Goal: Transaction & Acquisition: Purchase product/service

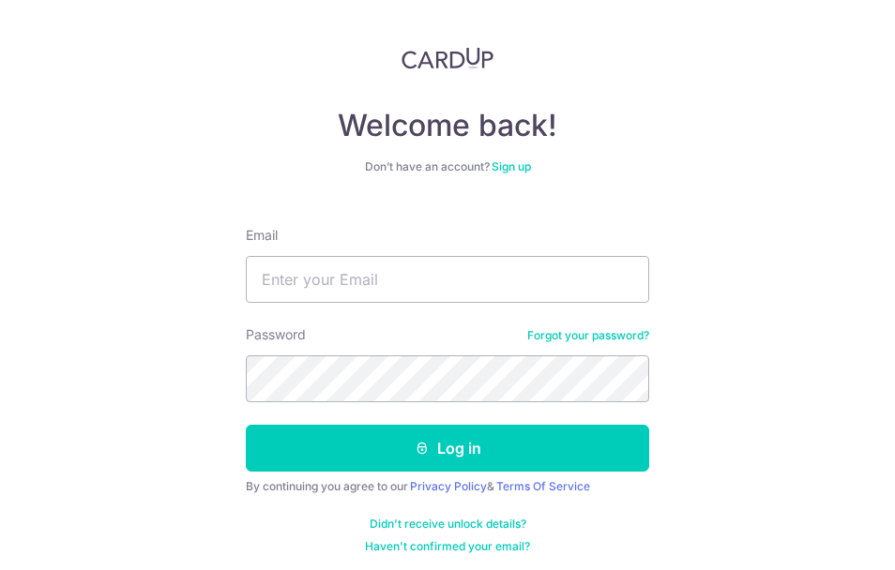
scroll to position [24, 0]
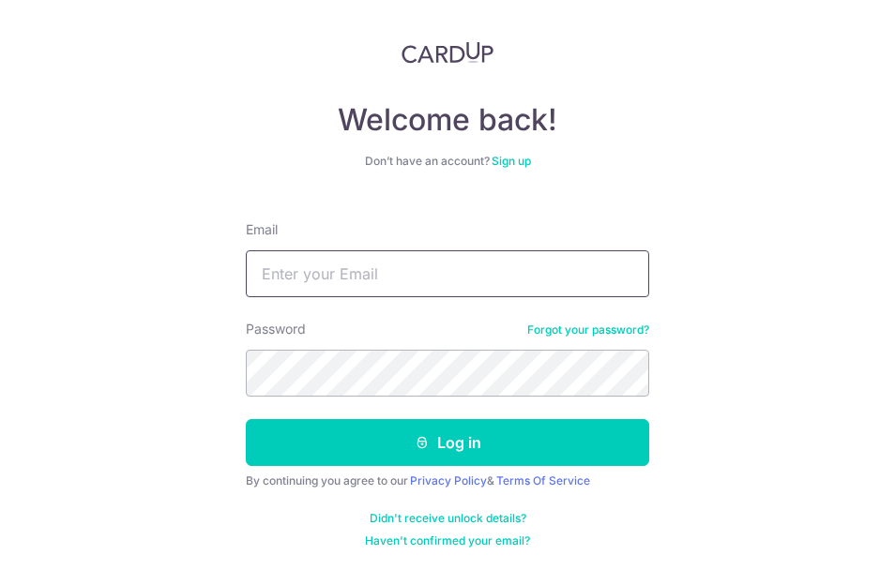
click at [357, 266] on input "Email" at bounding box center [447, 273] width 403 height 47
type input "bbs.vina@gmail.com"
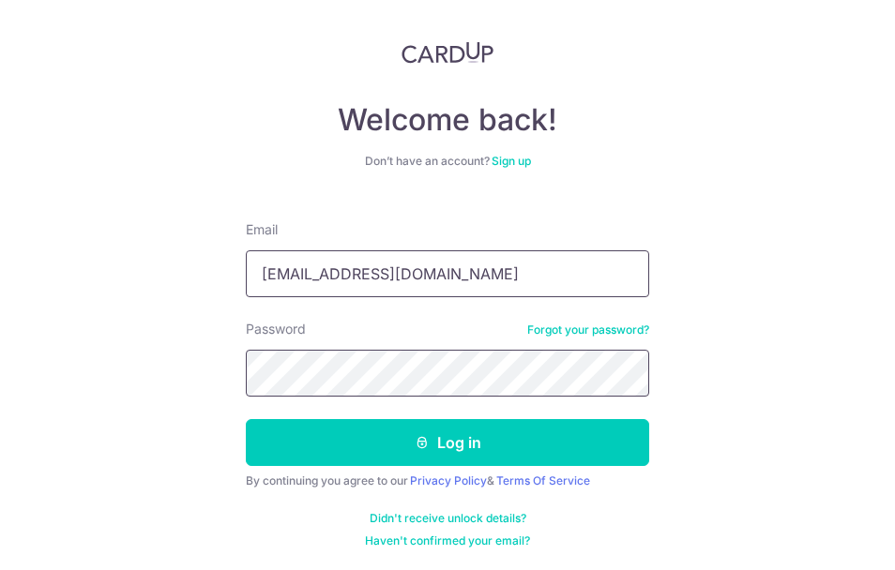
click at [246, 419] on button "Log in" at bounding box center [447, 442] width 403 height 47
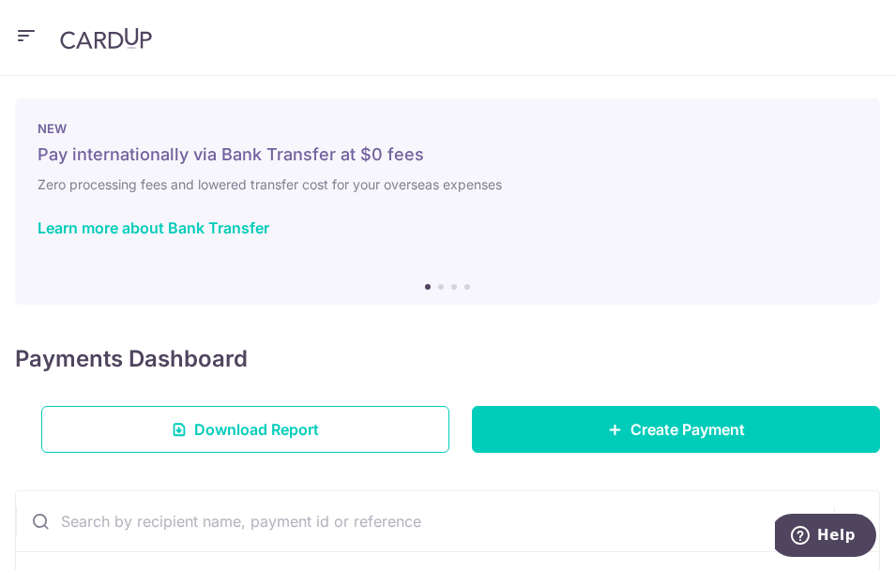
click at [29, 38] on icon "button" at bounding box center [26, 35] width 23 height 23
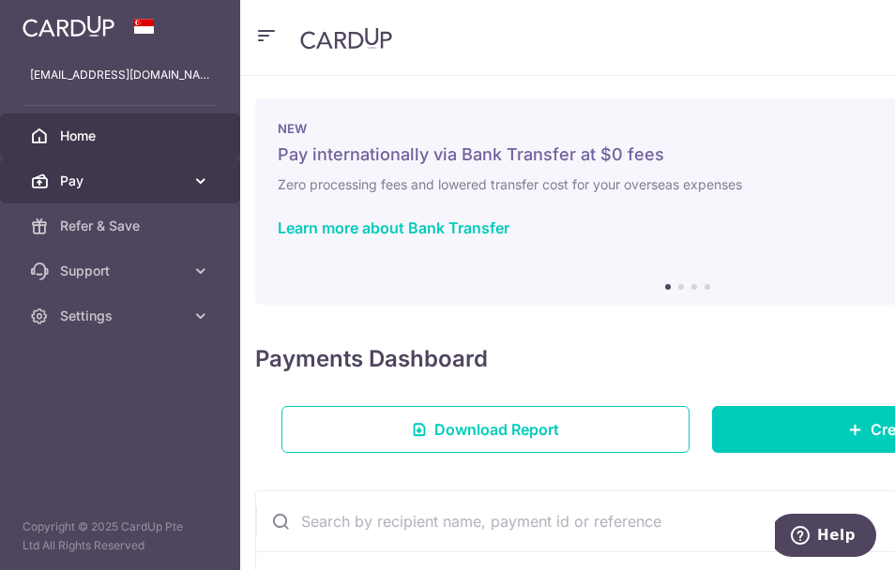
click at [176, 178] on span "Pay" at bounding box center [122, 181] width 124 height 19
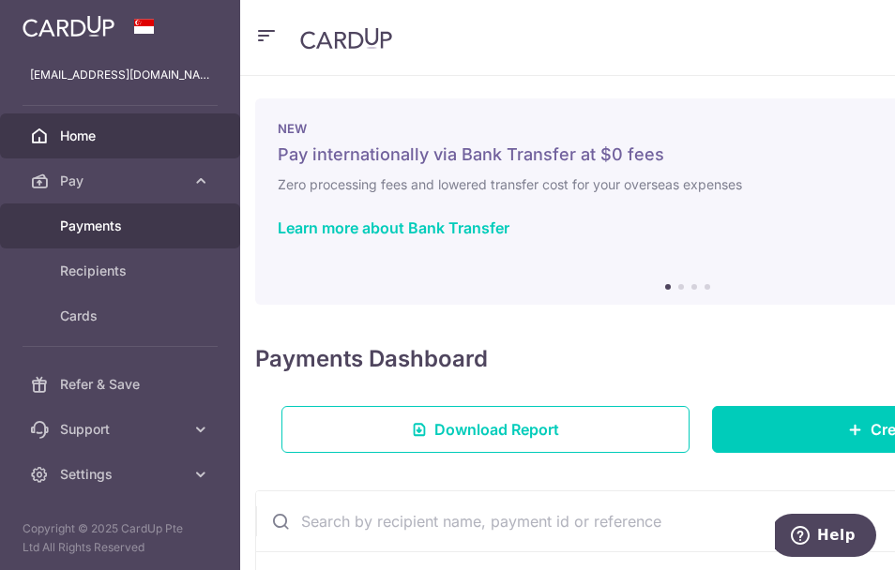
click at [113, 224] on span "Payments" at bounding box center [122, 226] width 124 height 19
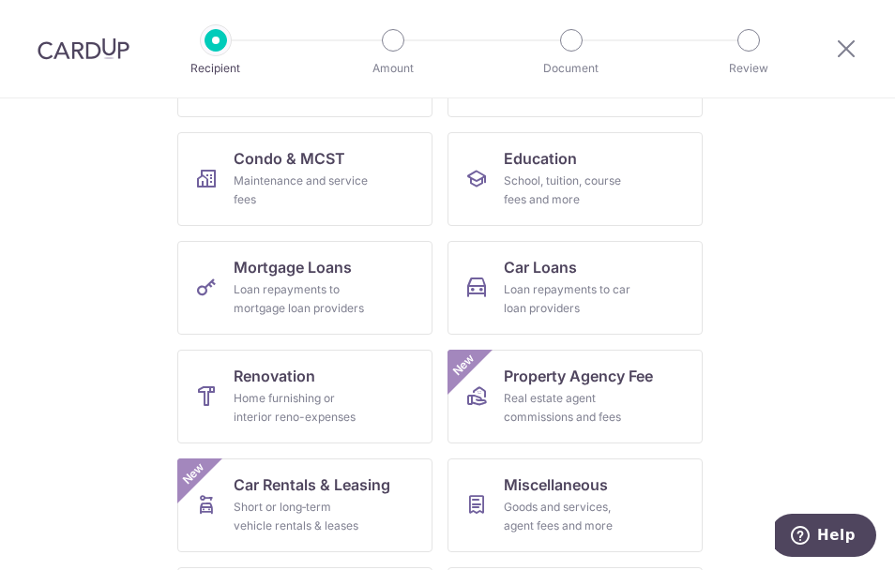
scroll to position [298, 0]
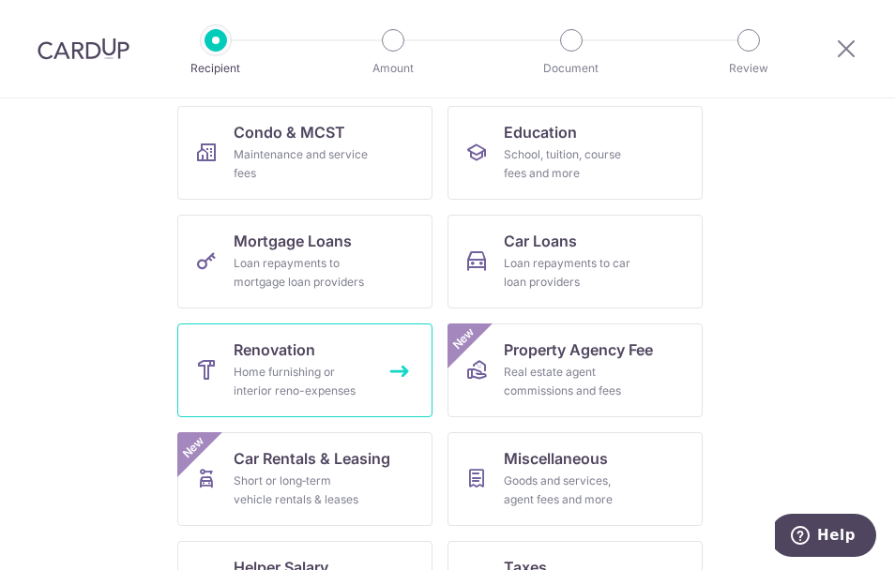
click at [287, 365] on div "Home furnishing or interior reno-expenses" at bounding box center [301, 382] width 135 height 38
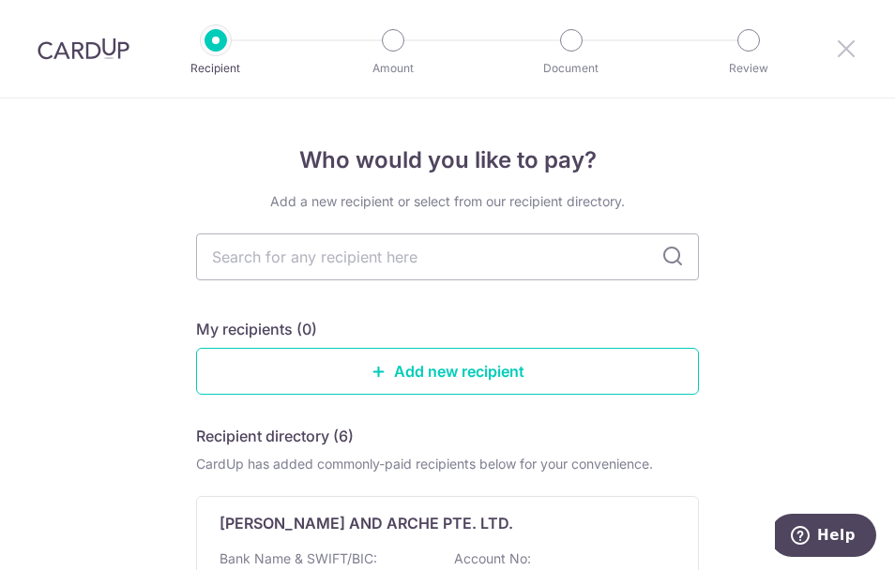
click at [840, 46] on icon at bounding box center [846, 48] width 23 height 23
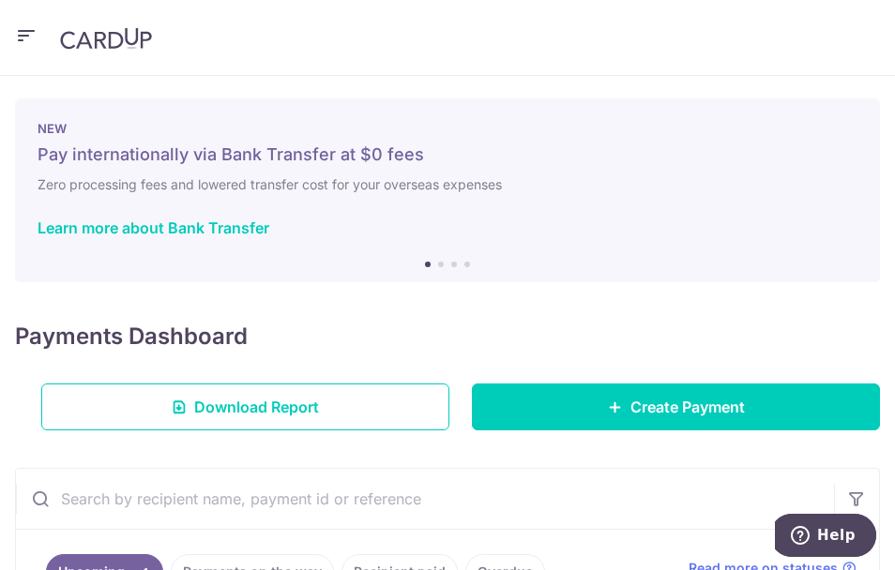
click at [27, 34] on icon "button" at bounding box center [26, 35] width 23 height 23
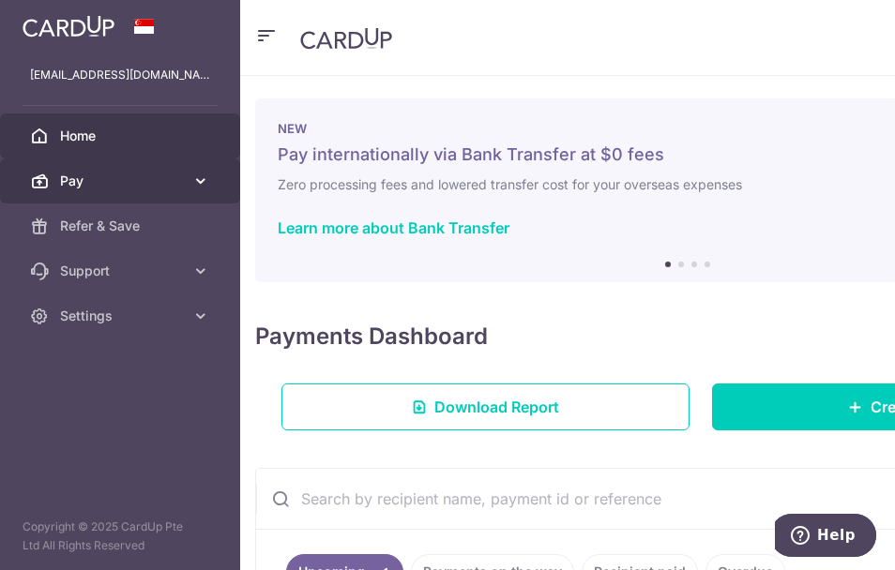
click at [114, 180] on span "Pay" at bounding box center [122, 181] width 124 height 19
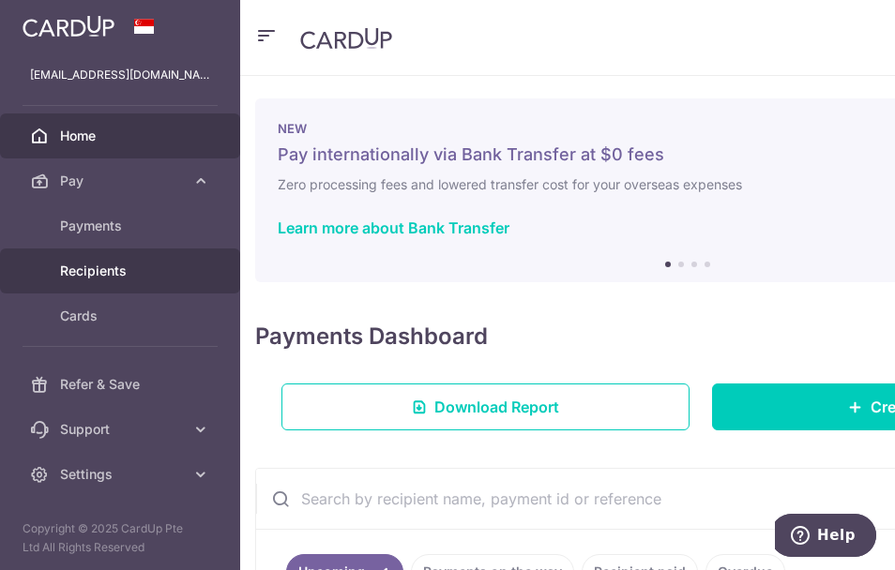
click at [111, 265] on span "Recipients" at bounding box center [122, 271] width 124 height 19
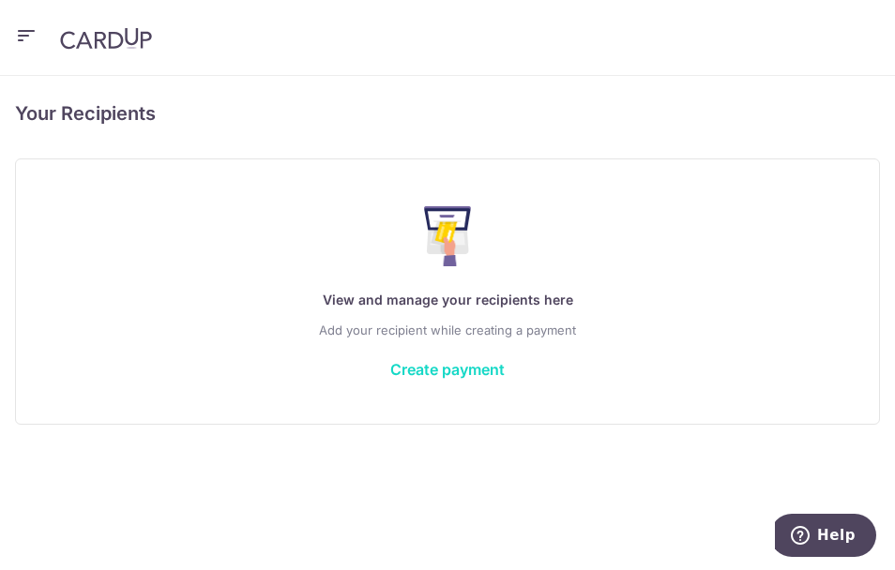
click at [482, 375] on link "Create payment" at bounding box center [447, 369] width 114 height 19
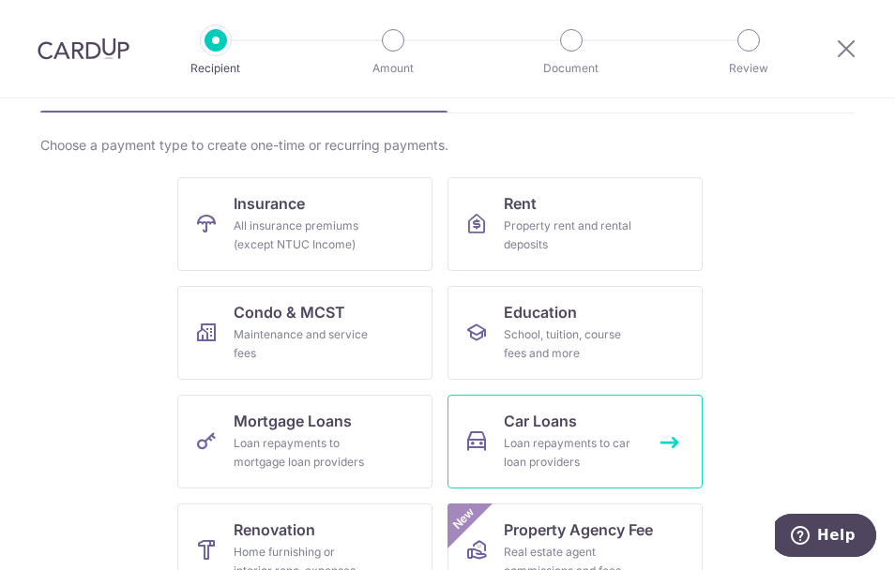
scroll to position [375, 0]
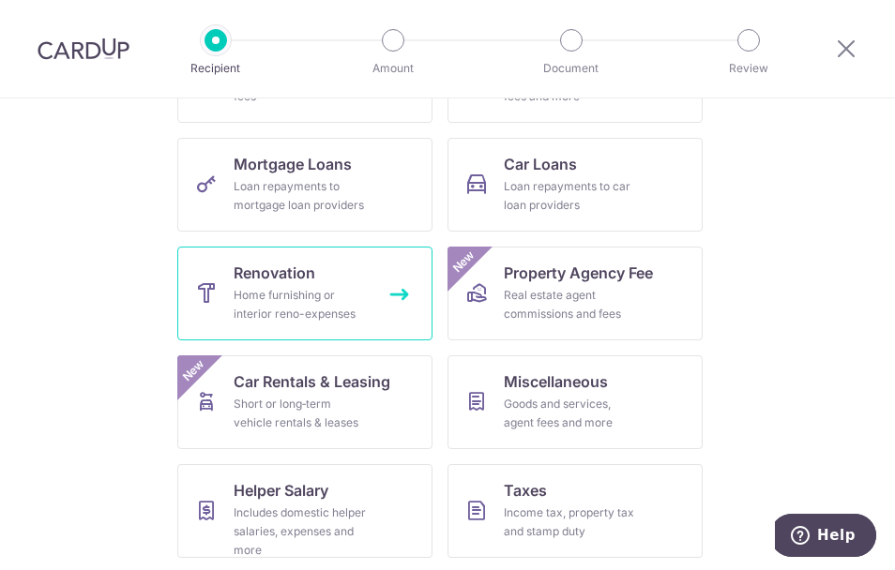
click at [283, 306] on div "Home furnishing or interior reno-expenses" at bounding box center [301, 305] width 135 height 38
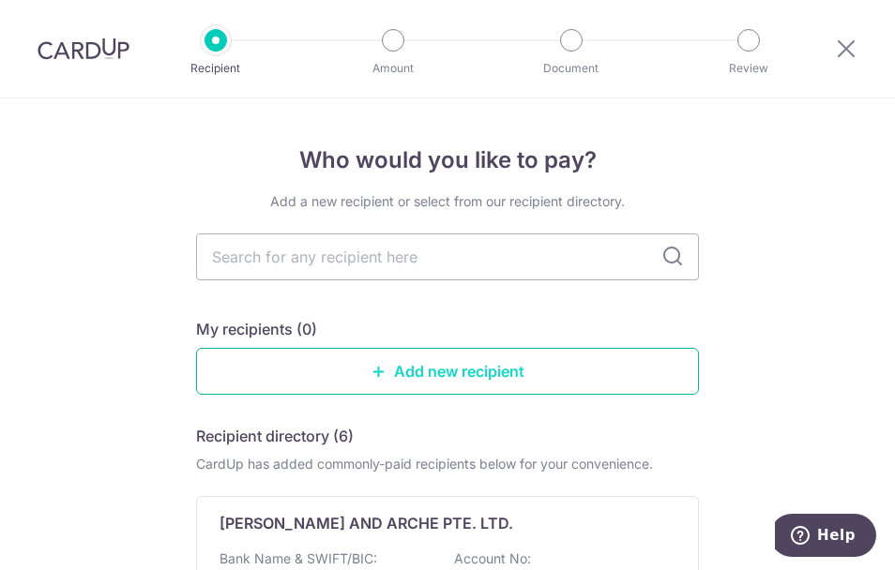
click at [512, 375] on link "Add new recipient" at bounding box center [447, 371] width 503 height 47
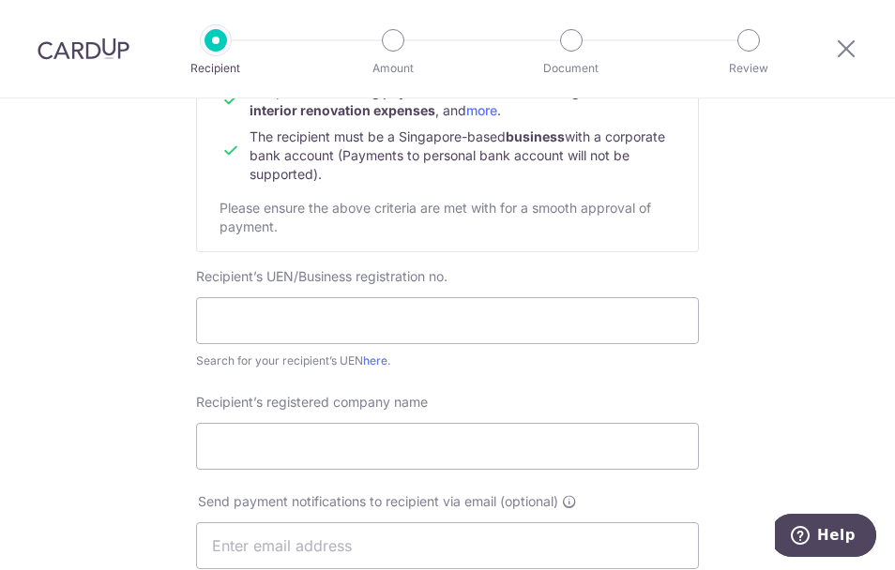
scroll to position [281, 0]
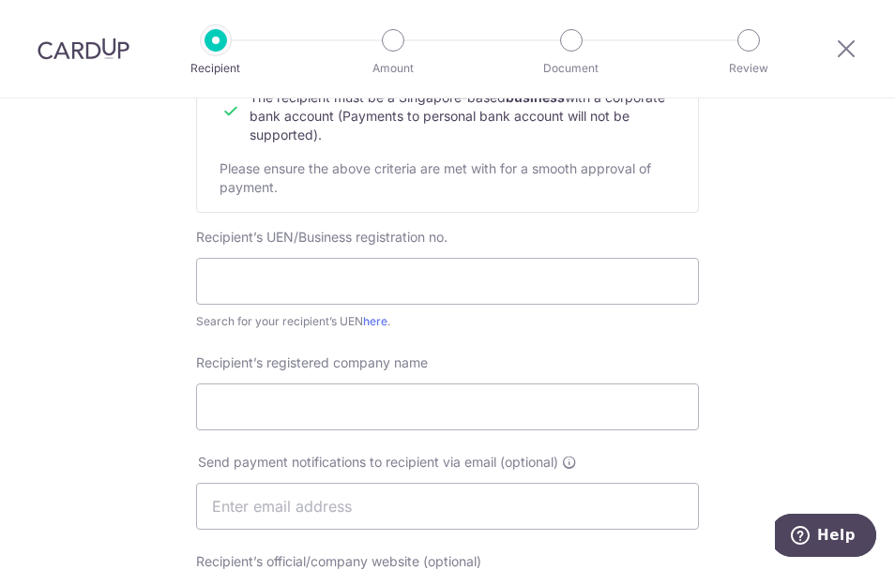
click at [101, 295] on div "Who would you like to pay? Your recipient does not need a CardUp account to rec…" at bounding box center [447, 526] width 895 height 1418
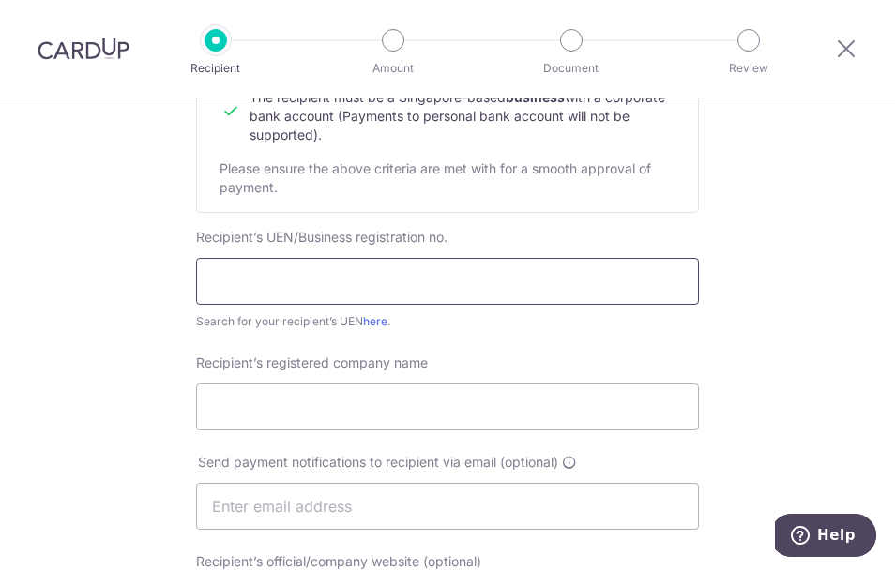
click at [439, 279] on input "text" at bounding box center [447, 281] width 503 height 47
type input "202440652H"
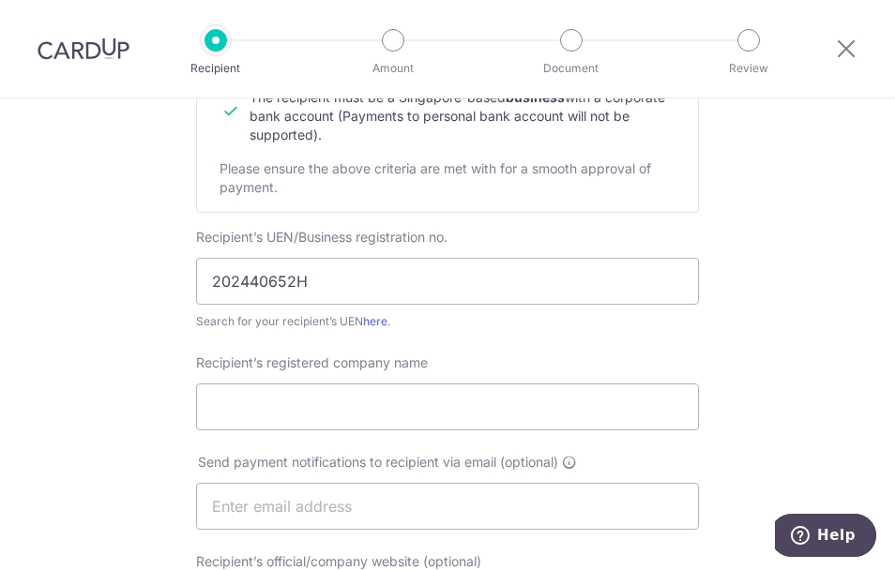
click at [490, 324] on div "Search for your recipient’s UEN here ." at bounding box center [447, 321] width 503 height 19
click at [404, 400] on input "Recipient’s registered company name" at bounding box center [447, 407] width 503 height 47
type input "Yangs Ideology Pte Ltd"
click at [762, 432] on div "Who would you like to pay? Your recipient does not need a CardUp account to rec…" at bounding box center [447, 526] width 895 height 1418
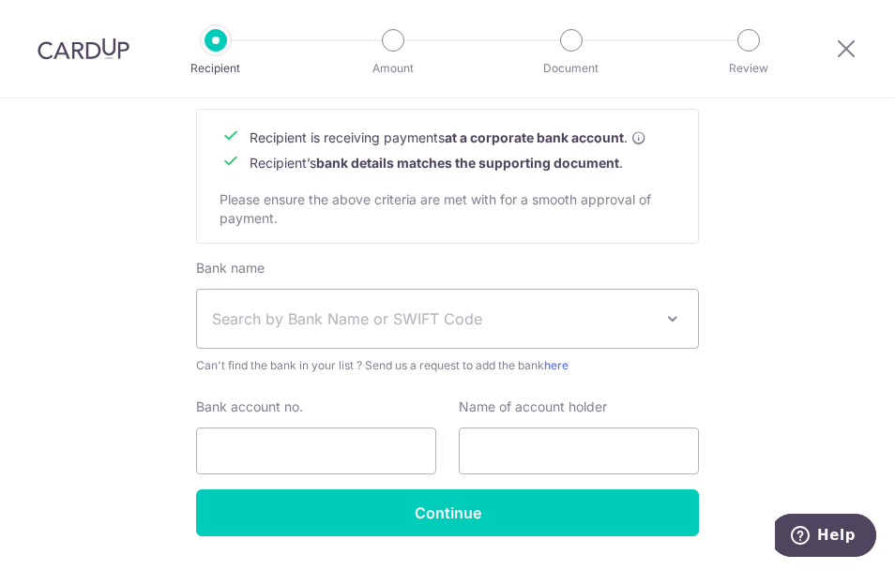
scroll to position [938, 0]
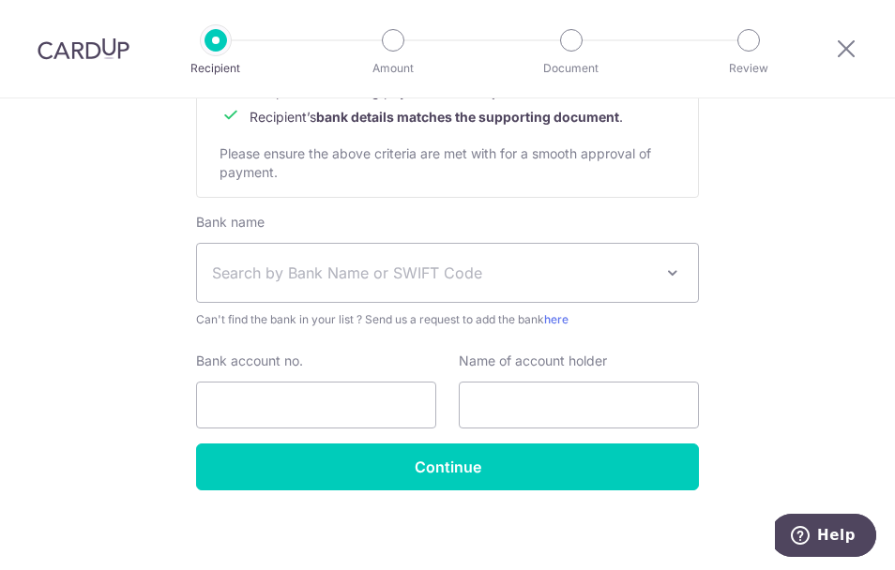
click at [402, 270] on span "Search by Bank Name or SWIFT Code" at bounding box center [432, 273] width 441 height 23
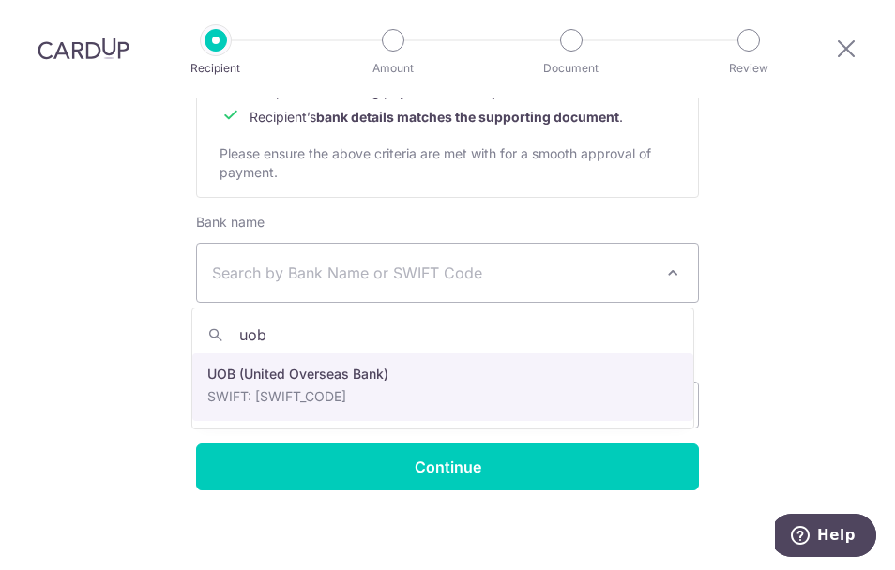
type input "uob"
select select "18"
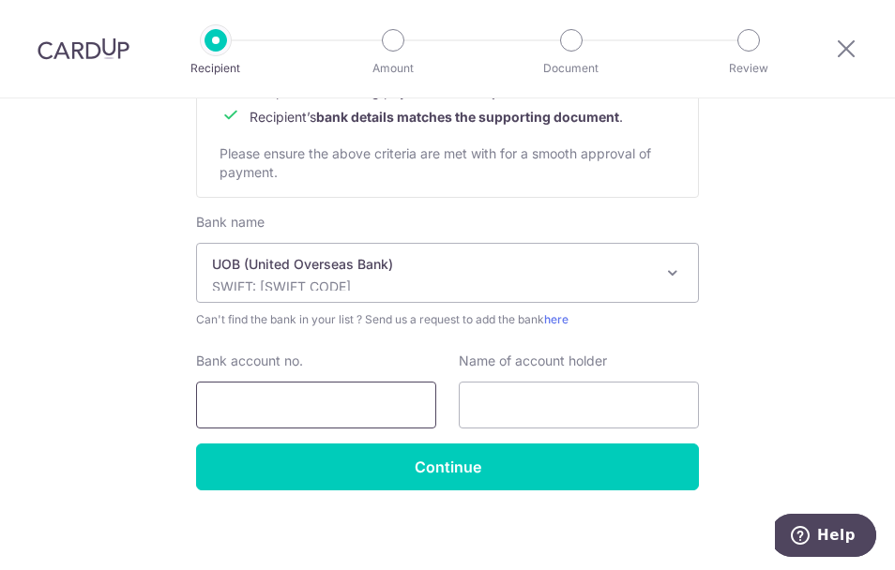
click at [324, 408] on input "Bank account no." at bounding box center [316, 405] width 240 height 47
type input "7173003882"
click at [543, 400] on input "text" at bounding box center [579, 405] width 240 height 47
type input "y"
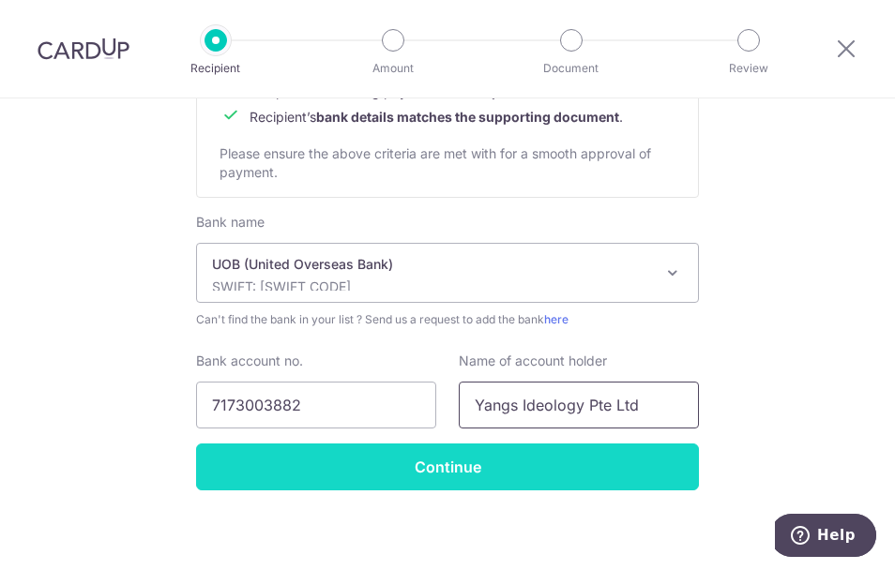
type input "Yangs Ideology Pte Ltd"
click at [516, 472] on input "Continue" at bounding box center [447, 467] width 503 height 47
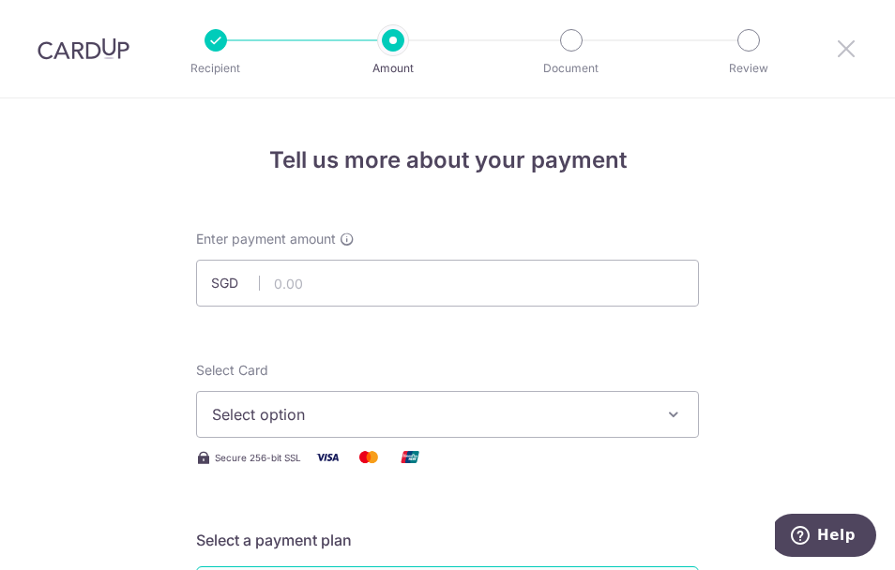
click at [848, 40] on icon at bounding box center [846, 48] width 23 height 23
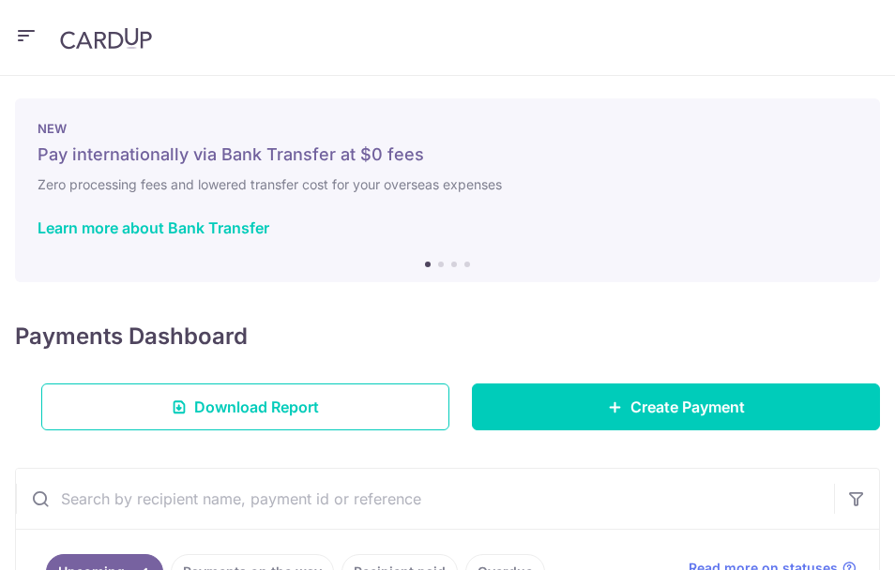
click at [30, 29] on icon "button" at bounding box center [26, 35] width 23 height 23
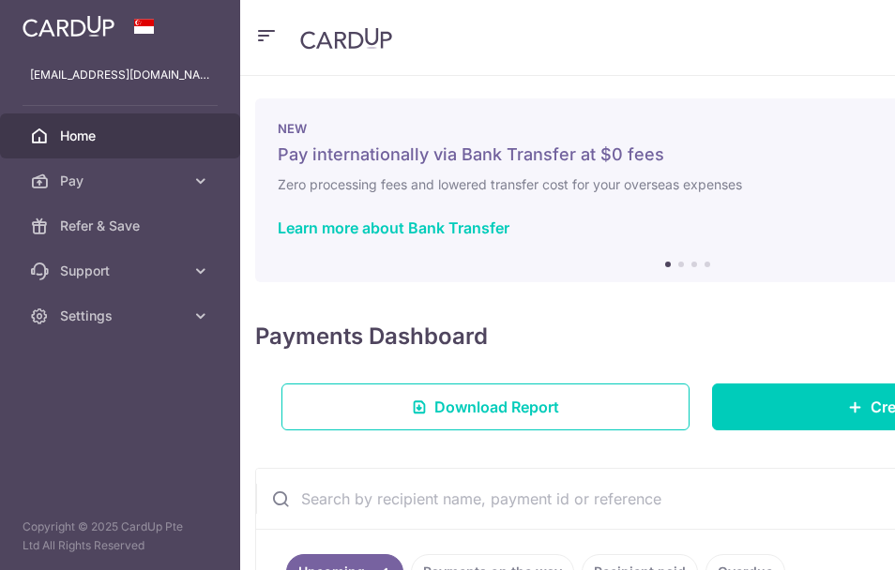
click at [653, 317] on div "Payments Dashboard Download Report Create Payment" at bounding box center [687, 371] width 865 height 118
click at [633, 305] on div "× Pause Schedule Pause all future payments in this series Pause just this one p…" at bounding box center [687, 323] width 895 height 494
click at [269, 38] on icon "button" at bounding box center [266, 35] width 23 height 23
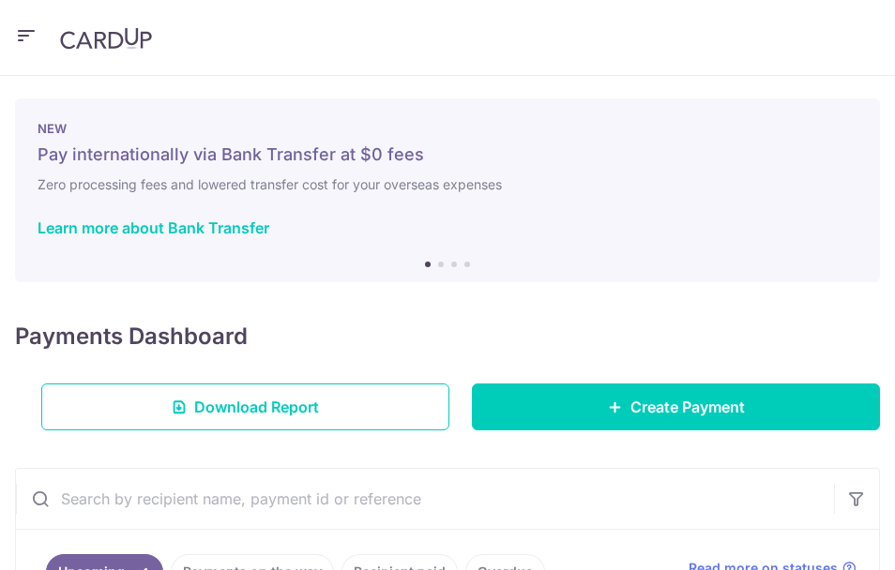
click at [843, 190] on h6 "Zero processing fees and lowered transfer cost for your overseas expenses" at bounding box center [448, 184] width 820 height 23
click at [99, 40] on img at bounding box center [106, 38] width 92 height 23
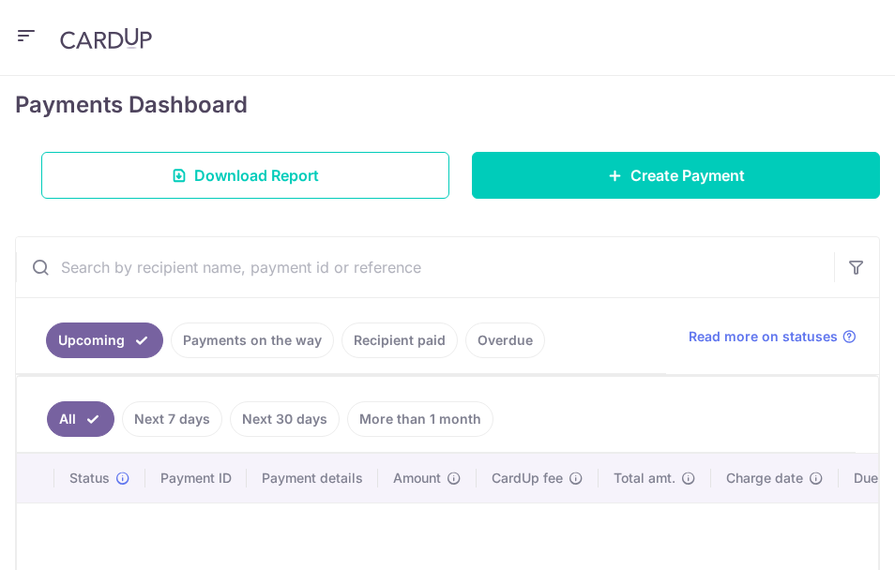
scroll to position [173, 0]
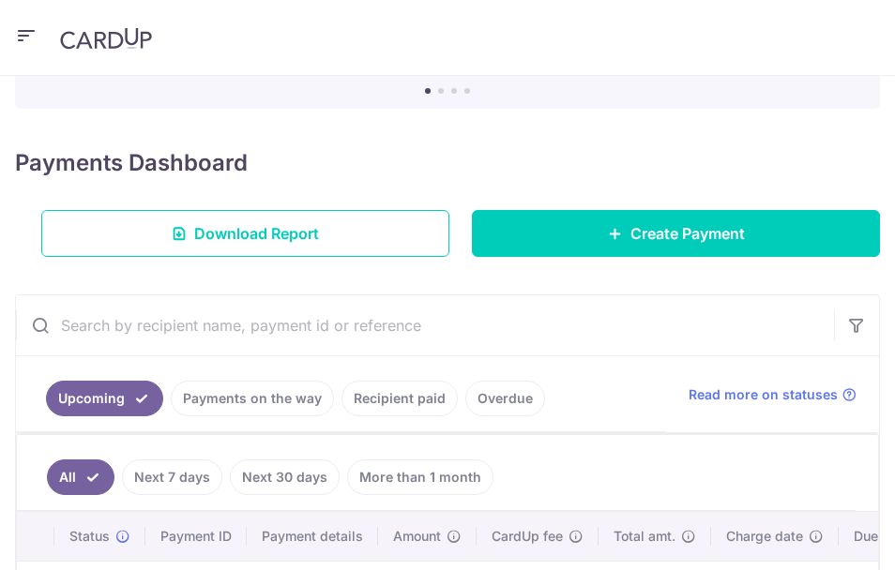
click at [396, 393] on link "Recipient paid" at bounding box center [399, 399] width 116 height 36
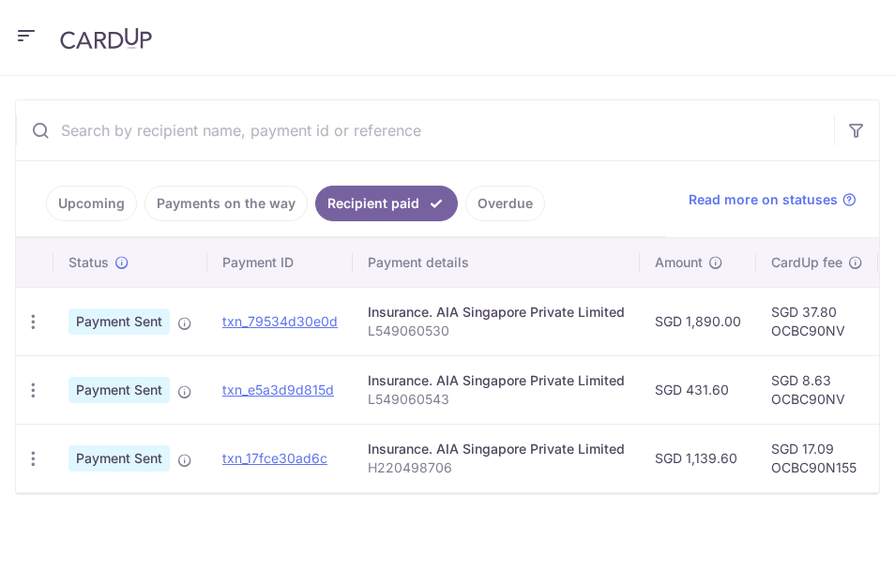
scroll to position [386, 0]
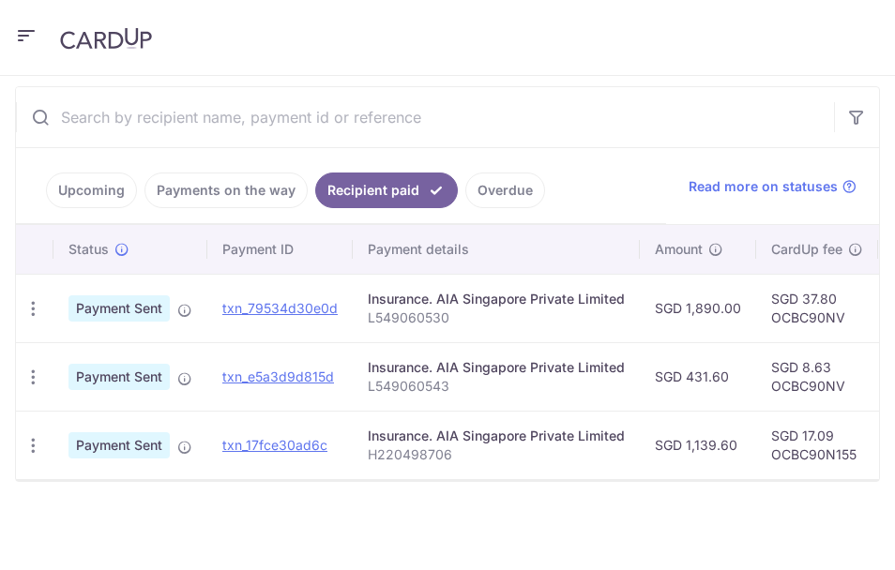
click at [514, 181] on link "Overdue" at bounding box center [505, 191] width 80 height 36
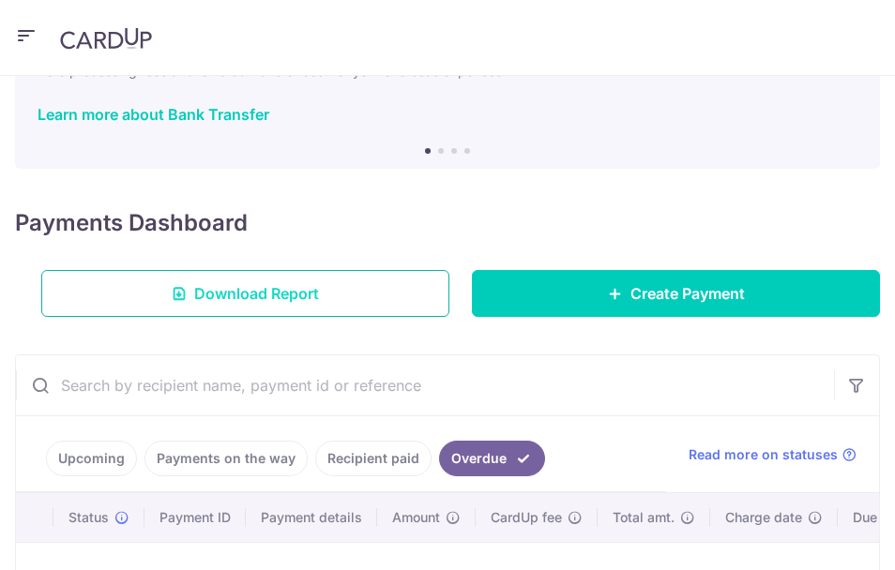
scroll to position [0, 0]
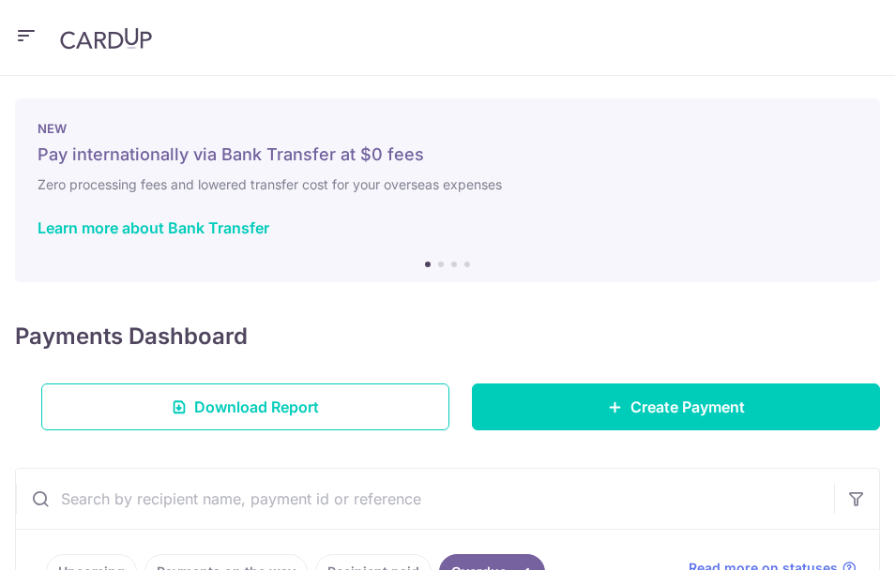
click at [441, 265] on ol at bounding box center [447, 265] width 45 height 6
click at [438, 265] on li at bounding box center [441, 265] width 6 height 6
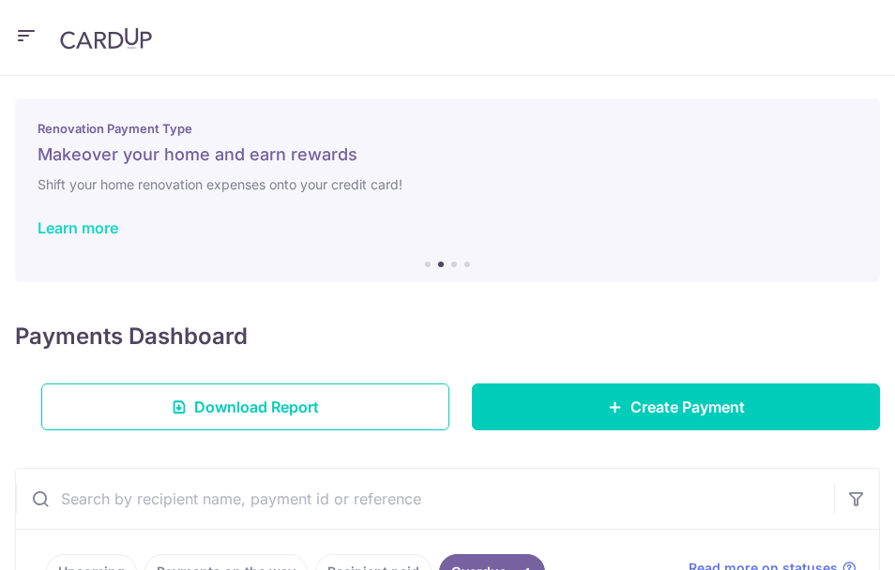
click at [99, 229] on link "Learn more" at bounding box center [78, 228] width 81 height 19
